Goal: Find specific page/section: Find specific page/section

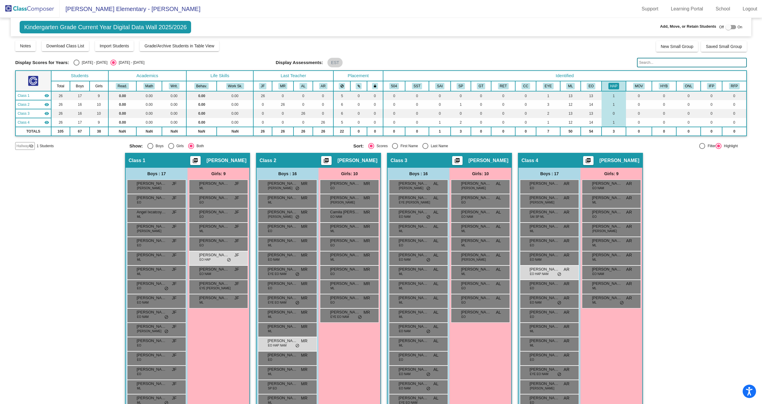
click at [654, 65] on input "text" at bounding box center [692, 63] width 110 height 10
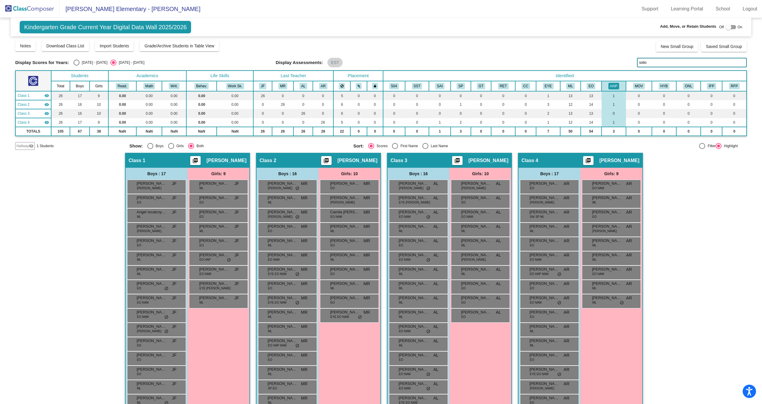
type input "solio"
click at [46, 10] on img at bounding box center [30, 9] width 60 height 18
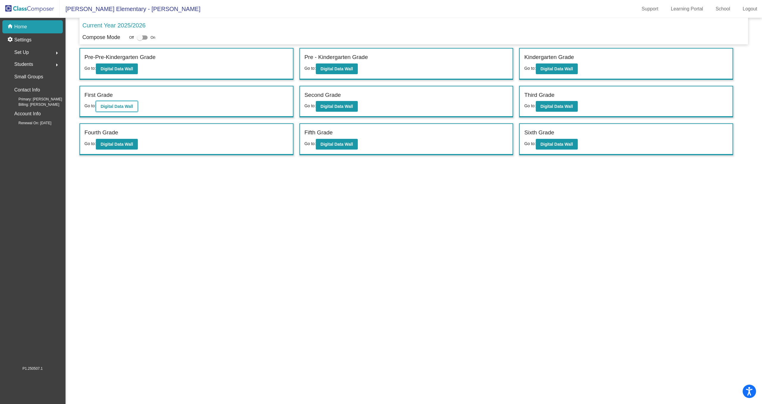
click at [118, 105] on b "Digital Data Wall" at bounding box center [117, 106] width 32 height 5
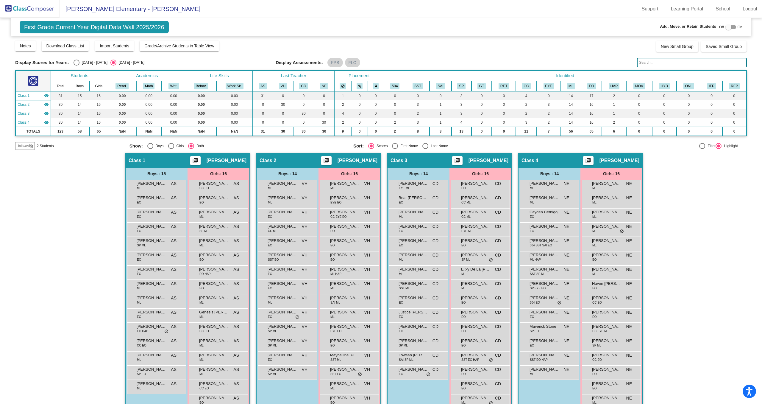
click at [664, 60] on input "text" at bounding box center [692, 63] width 110 height 10
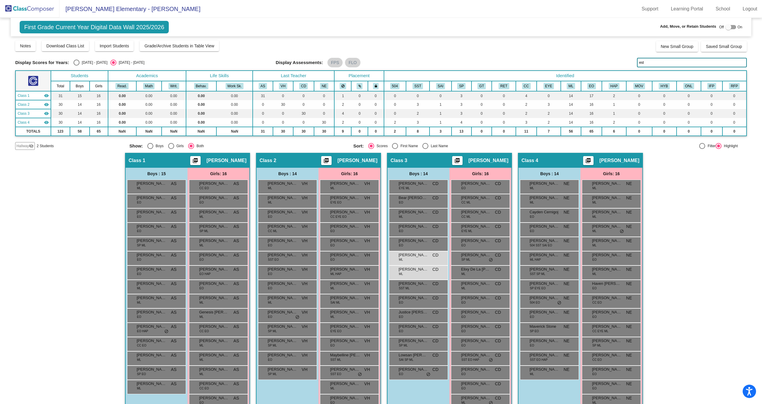
type input "est"
